Goal: Find specific page/section: Find specific page/section

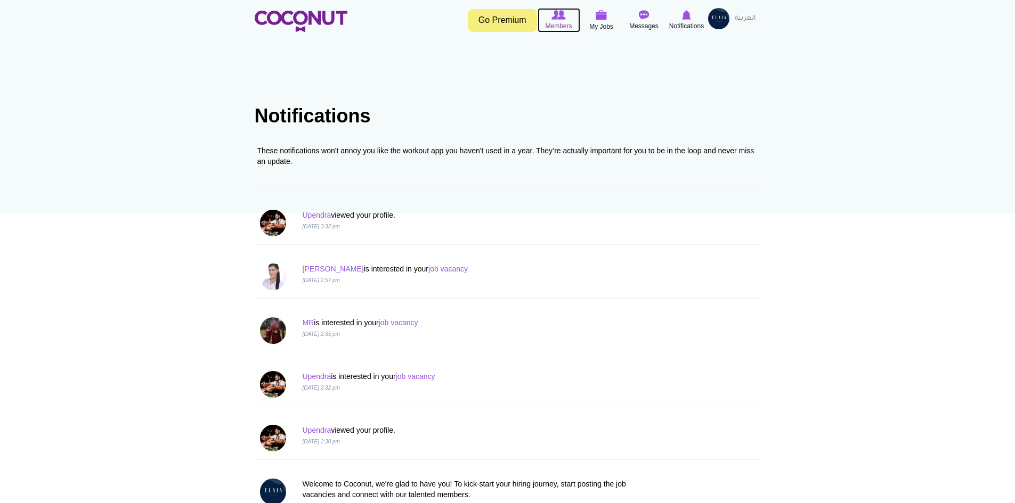
click at [556, 19] on img at bounding box center [558, 15] width 14 height 10
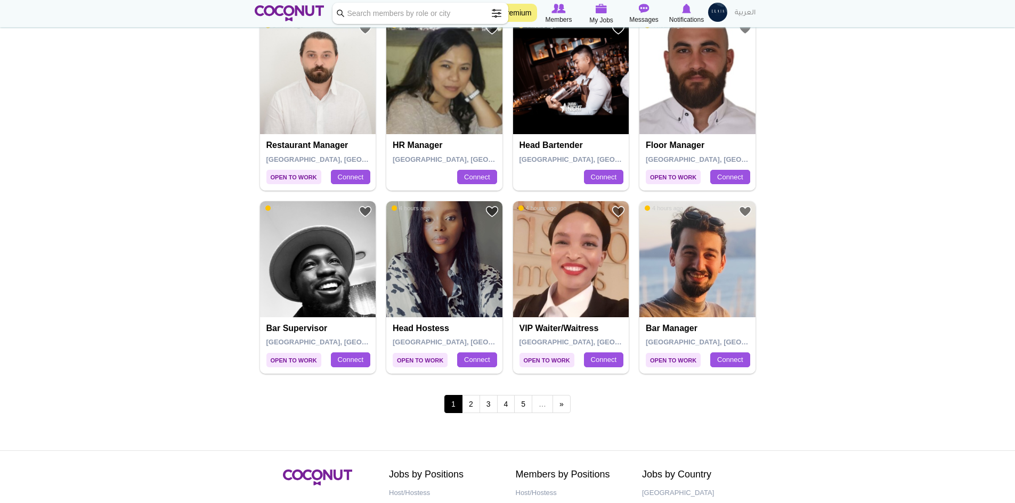
scroll to position [1705, 0]
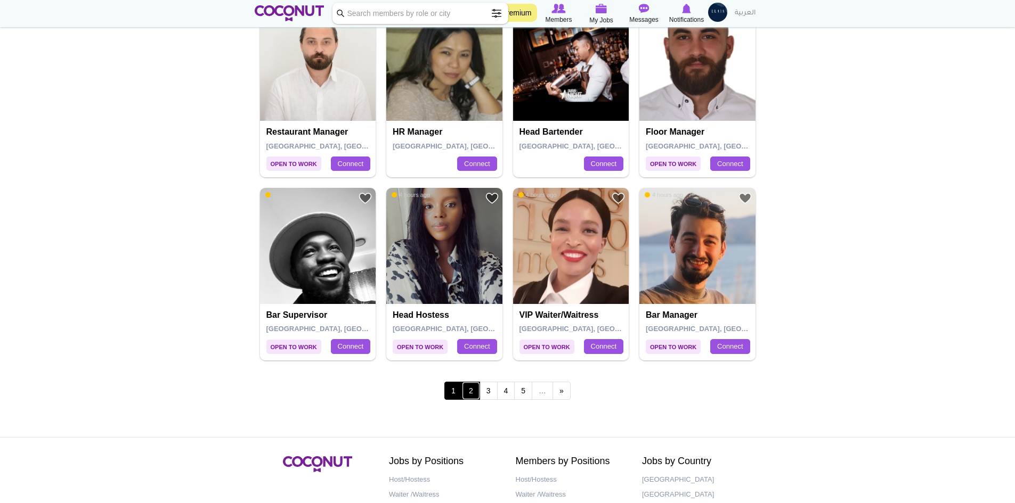
click at [463, 395] on link "2" at bounding box center [471, 391] width 18 height 18
click at [471, 389] on link "2" at bounding box center [471, 391] width 18 height 18
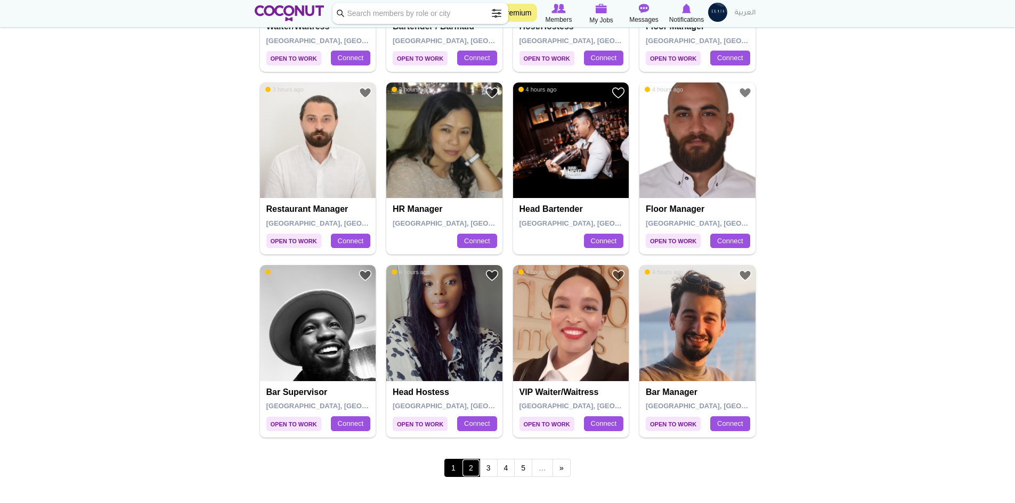
scroll to position [1651, 0]
